Goal: Find specific page/section: Find specific page/section

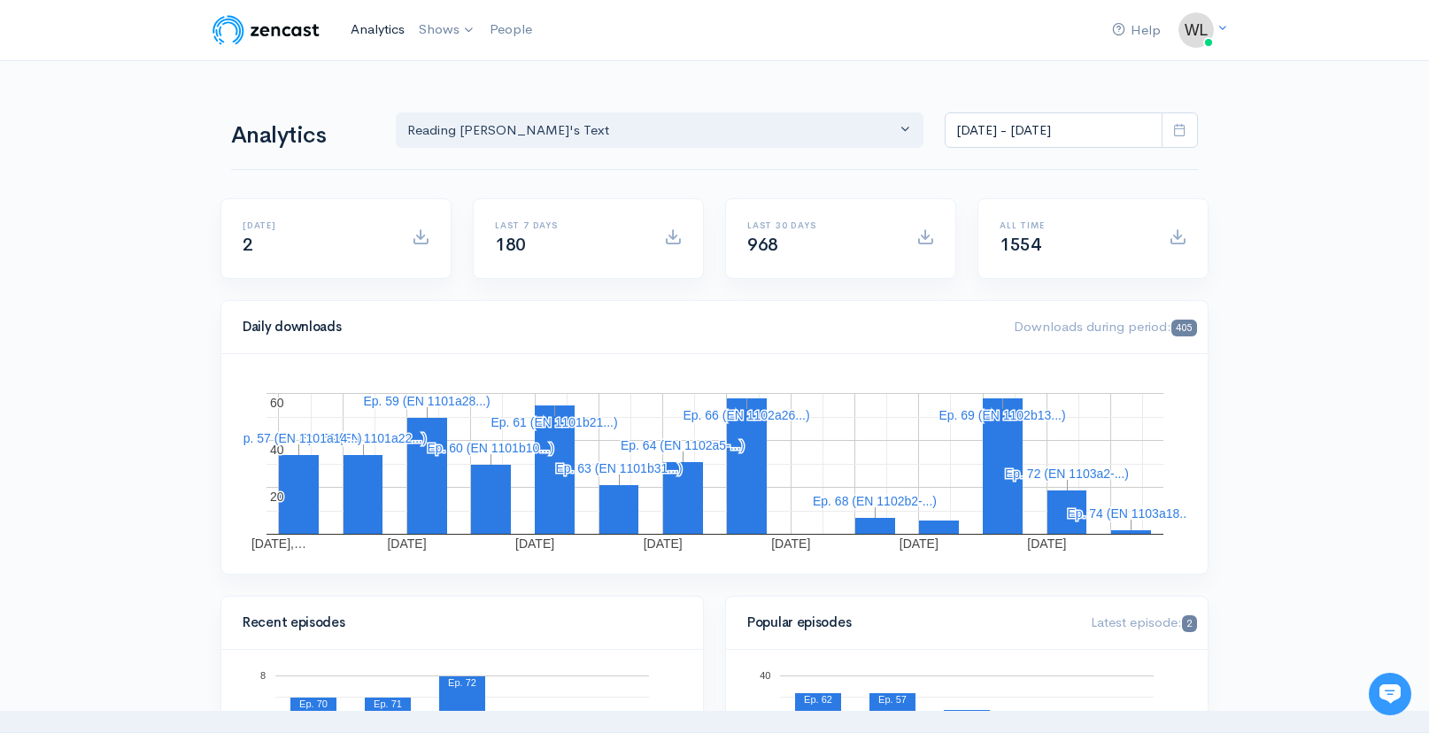
click at [363, 32] on link "Analytics" at bounding box center [378, 30] width 68 height 38
click at [364, 36] on link "Analytics" at bounding box center [378, 30] width 68 height 38
click at [385, 32] on link "Analytics" at bounding box center [378, 30] width 68 height 38
click at [387, 27] on link "Analytics" at bounding box center [378, 30] width 68 height 38
click at [361, 28] on link "Analytics" at bounding box center [378, 30] width 68 height 38
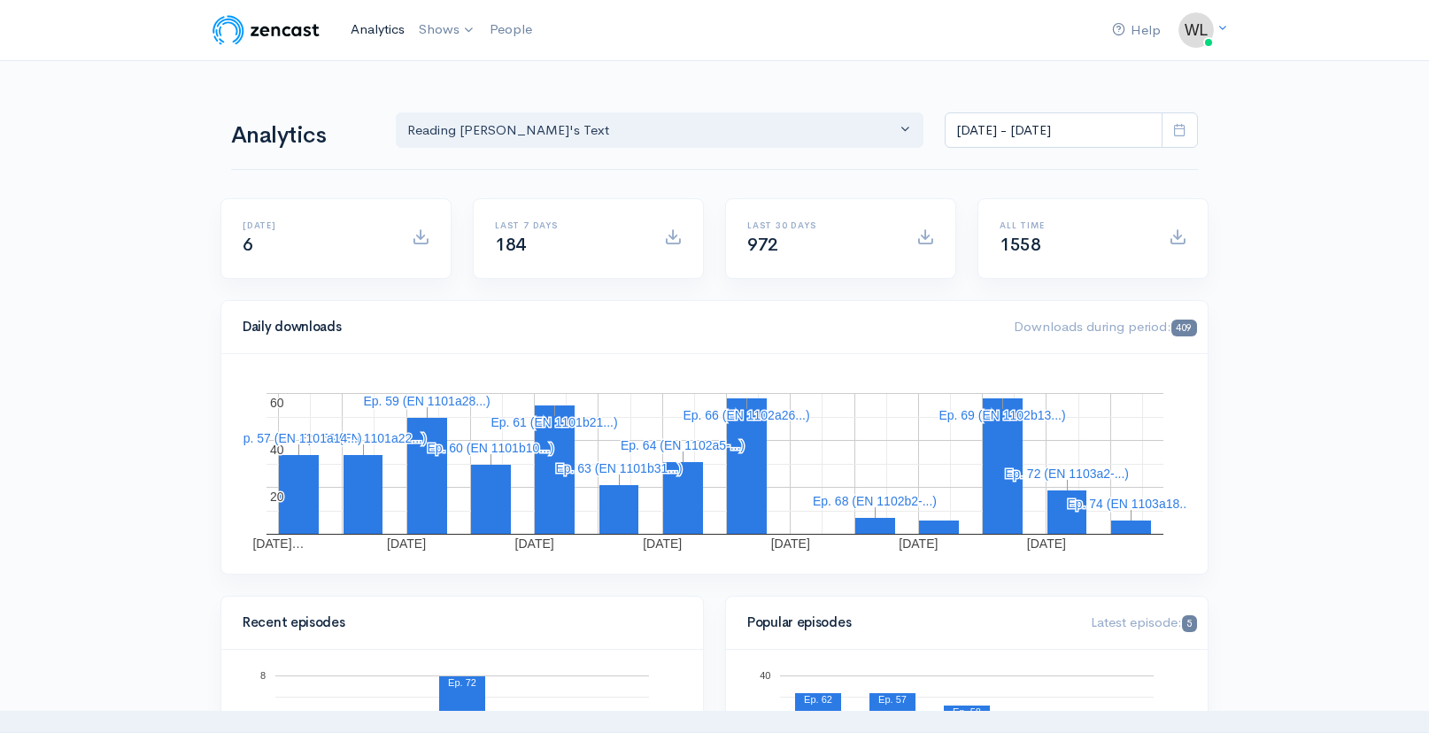
click at [375, 19] on link "Analytics" at bounding box center [378, 30] width 68 height 38
click at [361, 32] on link "Analytics" at bounding box center [378, 30] width 68 height 38
click at [382, 25] on link "Analytics" at bounding box center [378, 30] width 68 height 38
click at [1173, 130] on icon at bounding box center [1179, 129] width 13 height 13
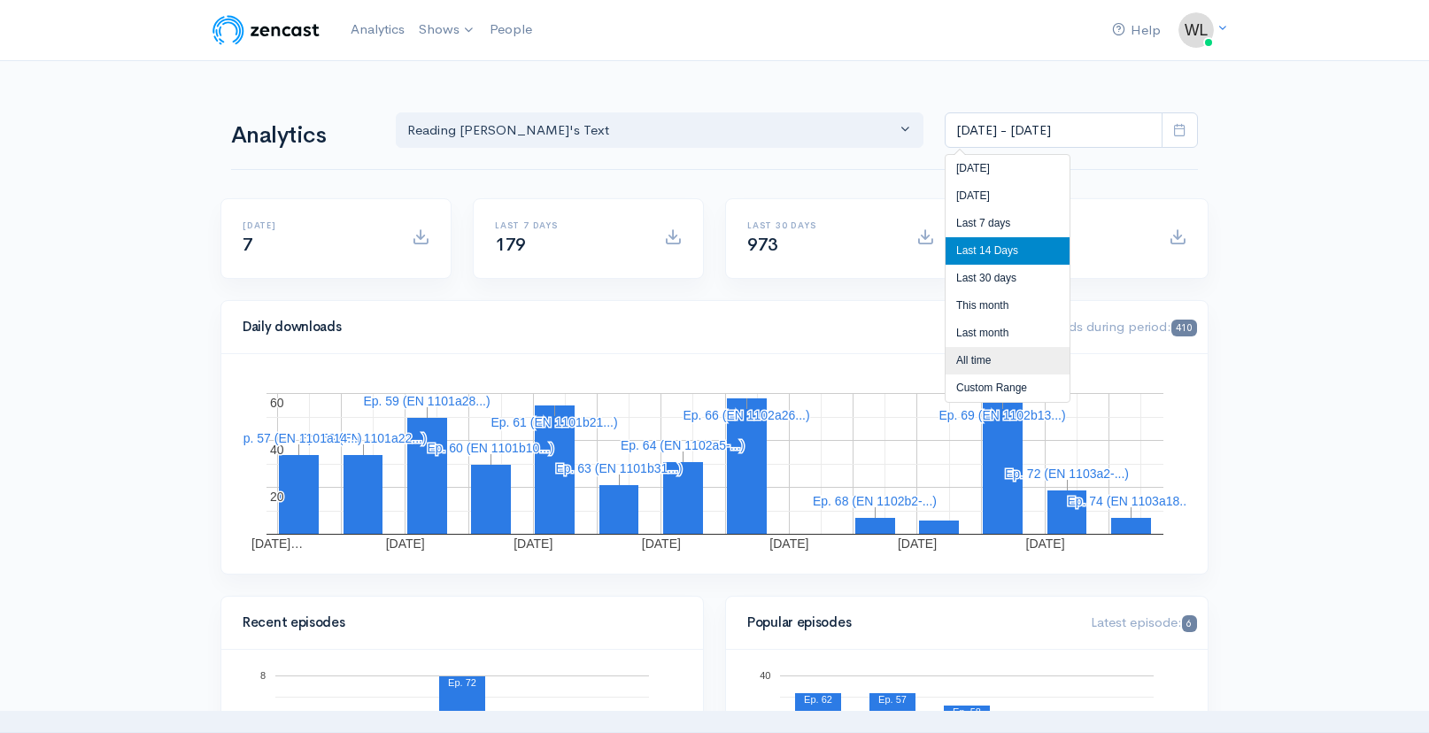
click at [977, 363] on li "All time" at bounding box center [1008, 360] width 124 height 27
type input "[DATE] - [DATE]"
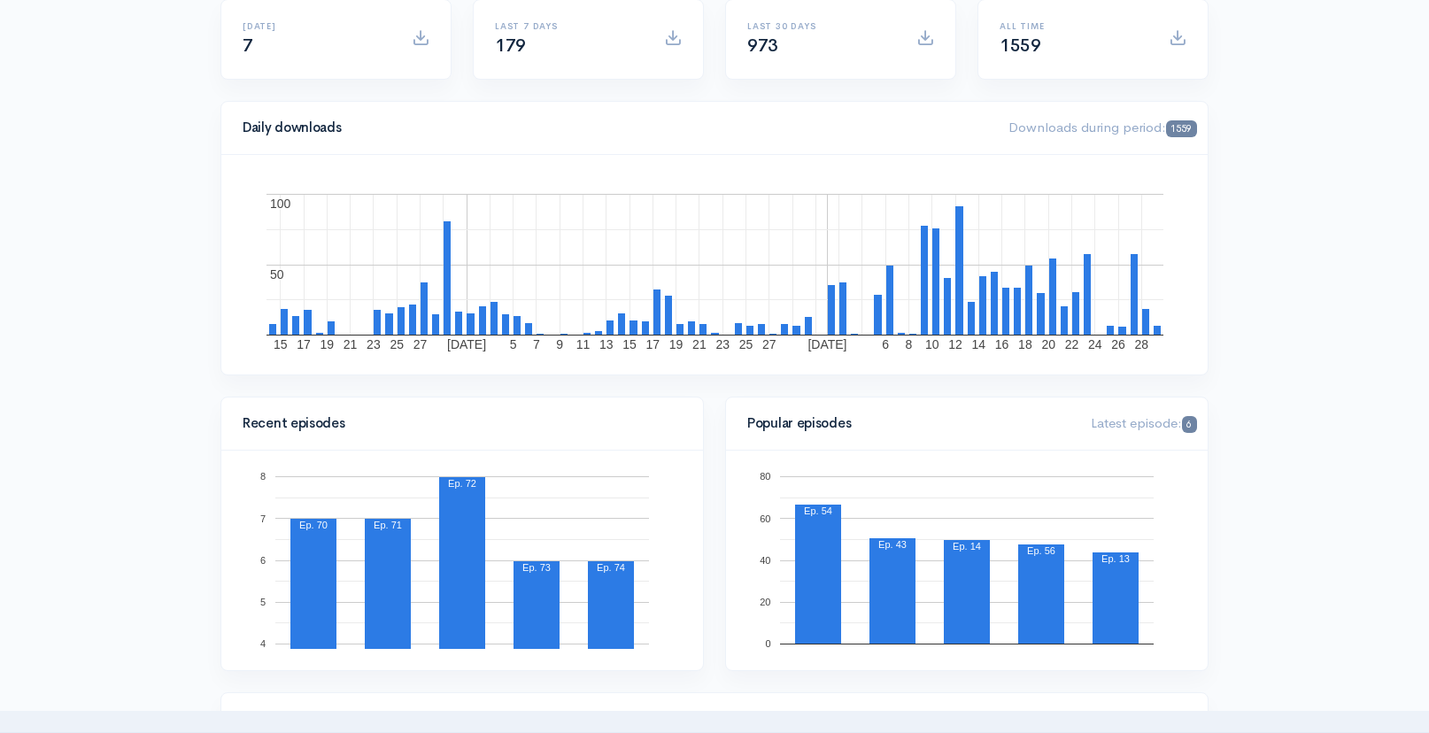
scroll to position [236, 0]
